Goal: Find specific page/section: Find specific page/section

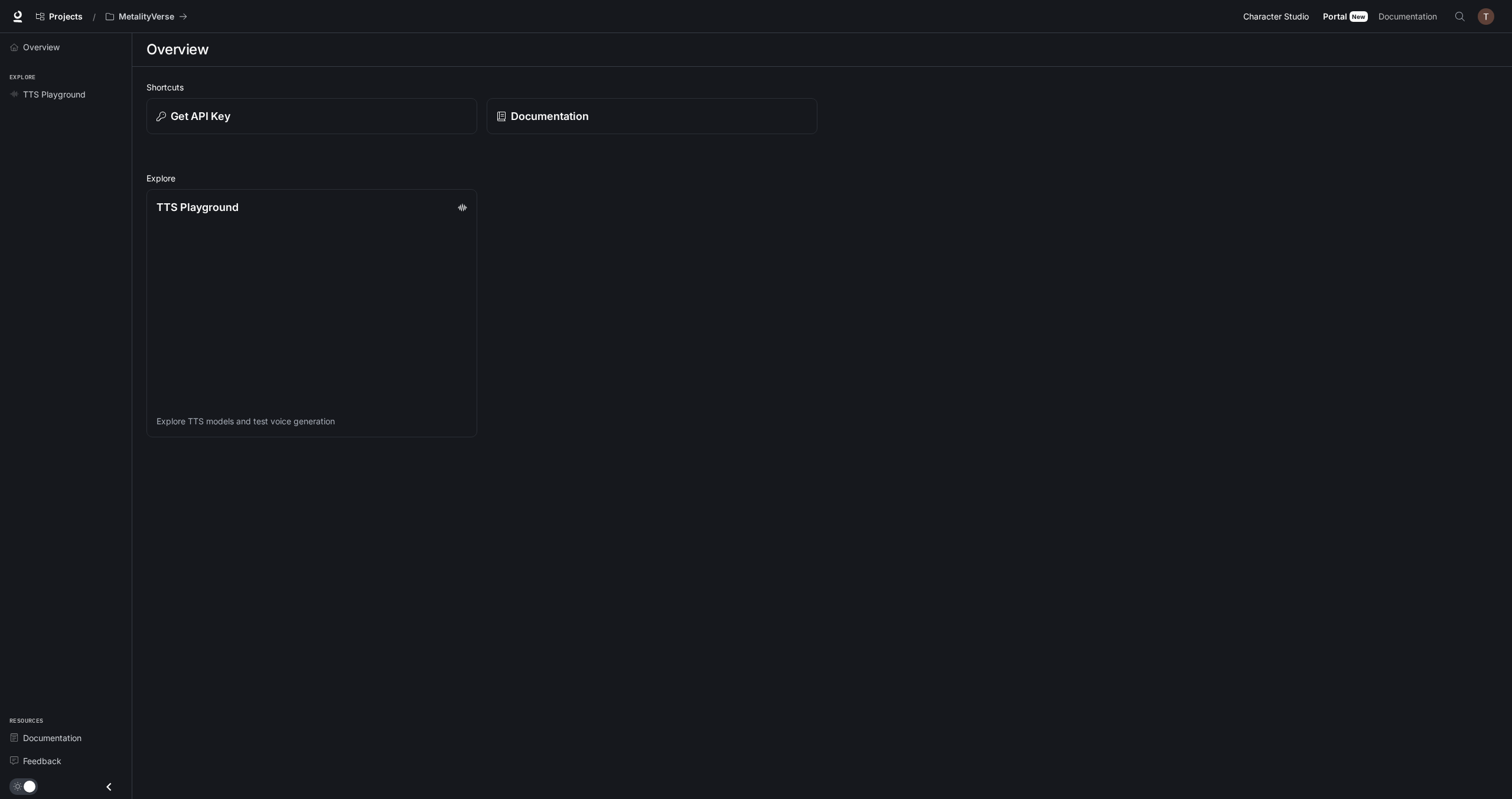
click at [1278, 26] on link "Character Studio Character Studio" at bounding box center [1277, 17] width 78 height 24
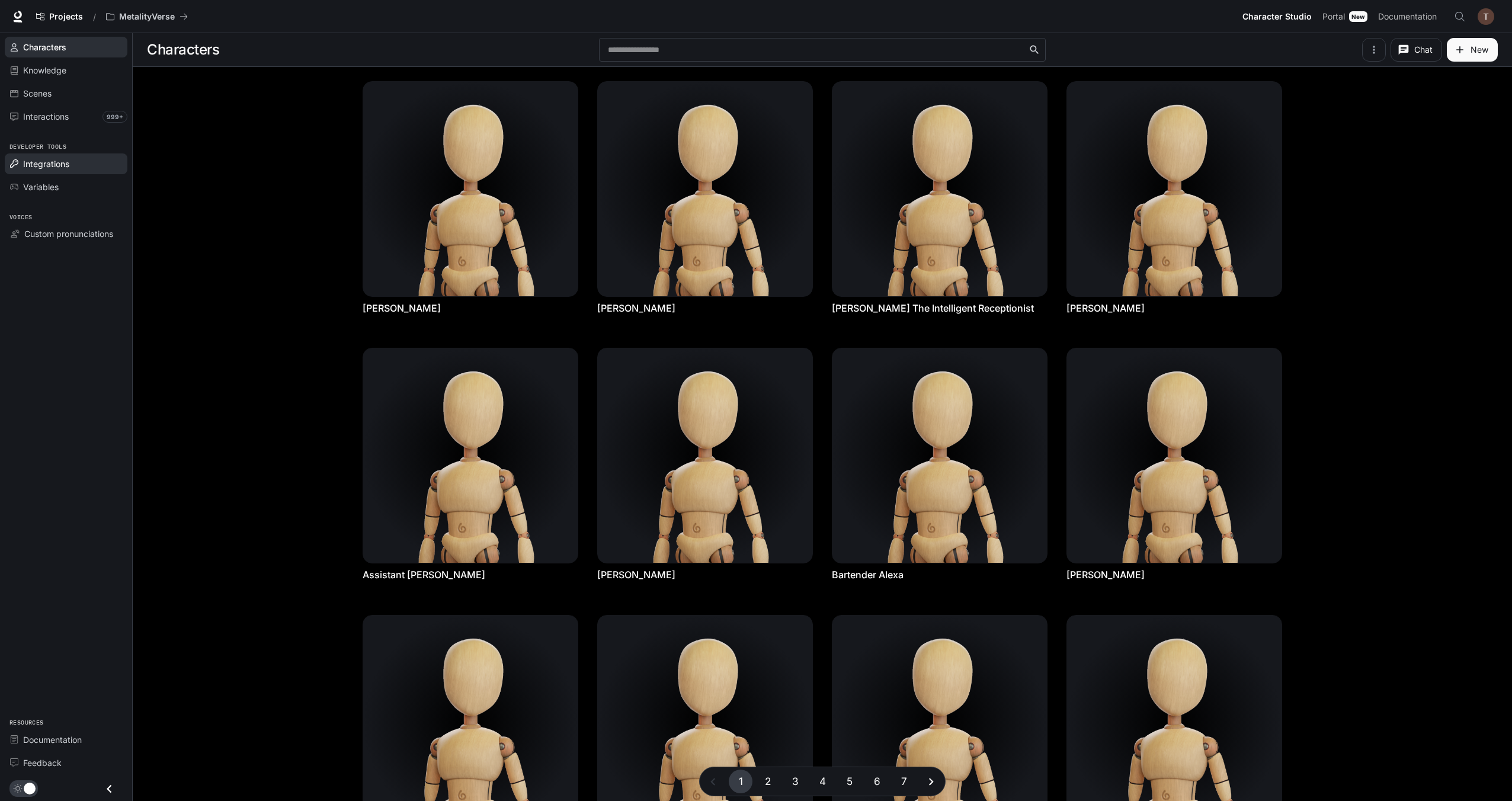
click at [49, 157] on span "Integrations" at bounding box center [46, 164] width 46 height 13
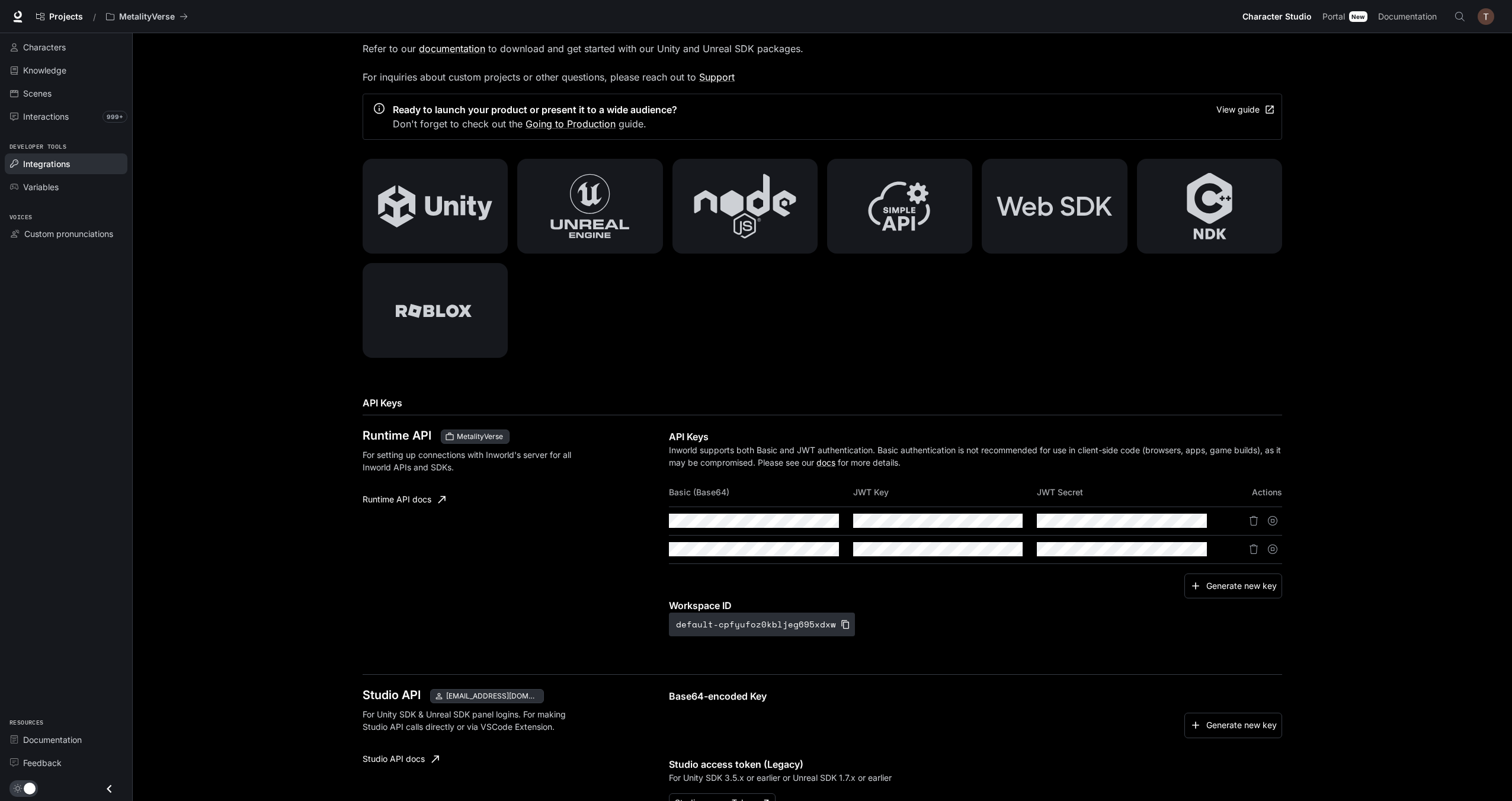
scroll to position [372, 0]
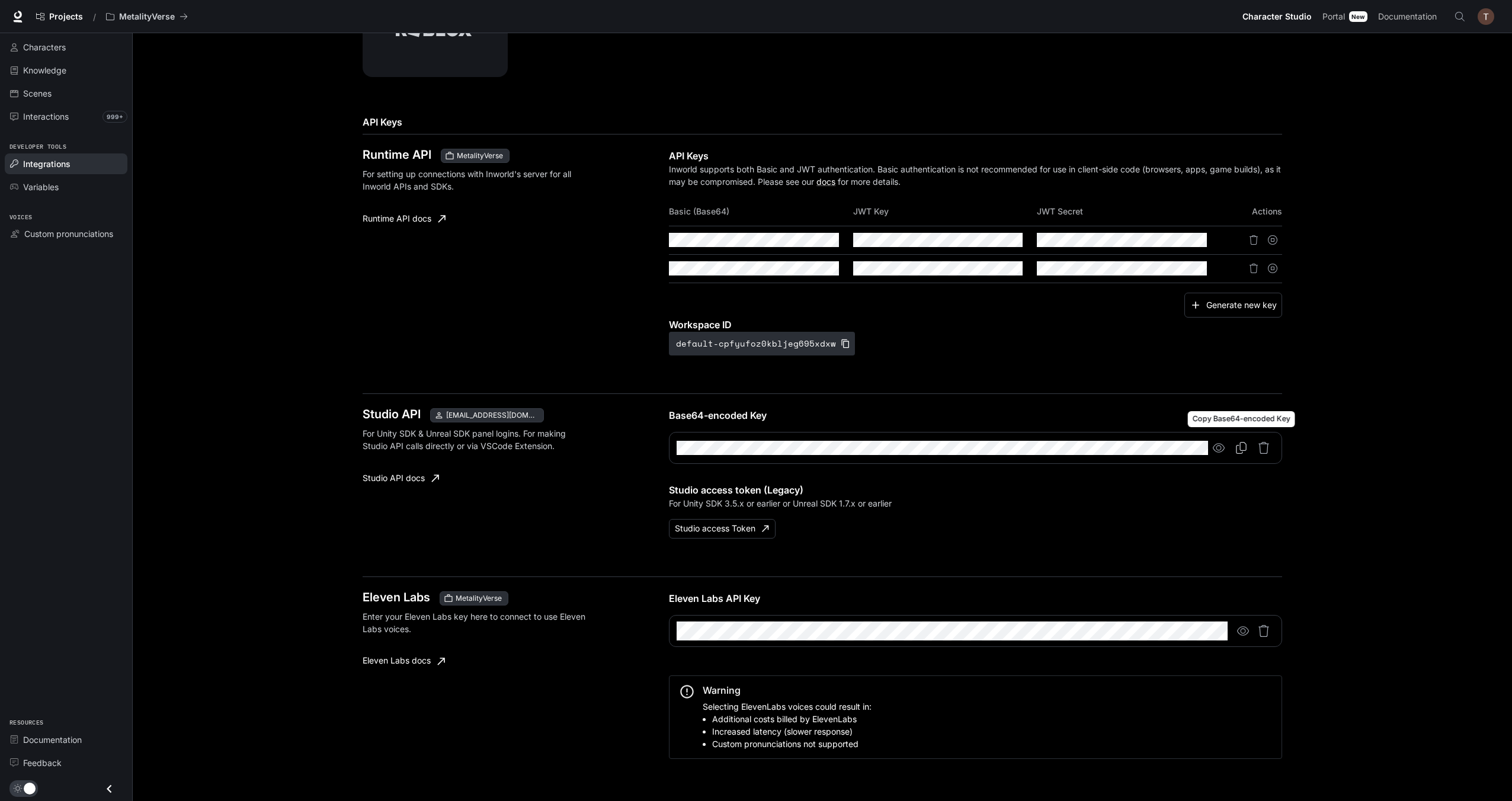
click at [1241, 447] on icon "Copy Base64-encoded Key" at bounding box center [1241, 447] width 12 height 12
